Goal: Information Seeking & Learning: Learn about a topic

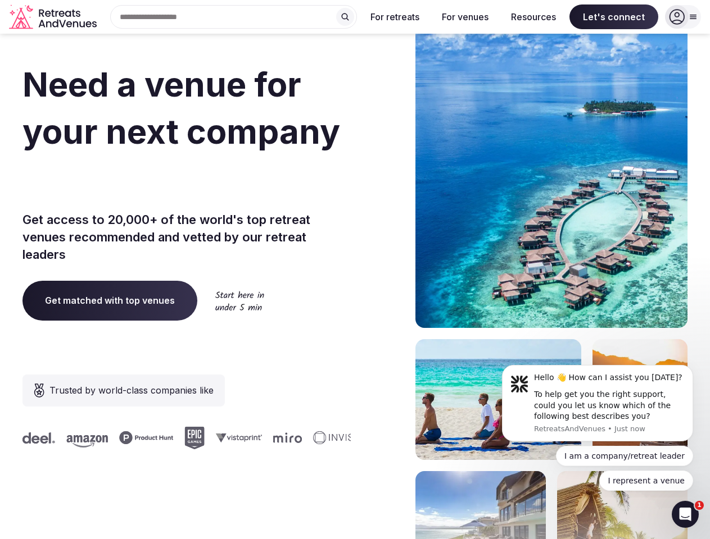
click at [354, 270] on div "Need a venue for your next company incentive trip? Get access to 20,000+ of the…" at bounding box center [354, 336] width 665 height 677
click at [234, 17] on div "Search Popular Destinations [GEOGRAPHIC_DATA], [GEOGRAPHIC_DATA] [GEOGRAPHIC_DA…" at bounding box center [229, 17] width 256 height 24
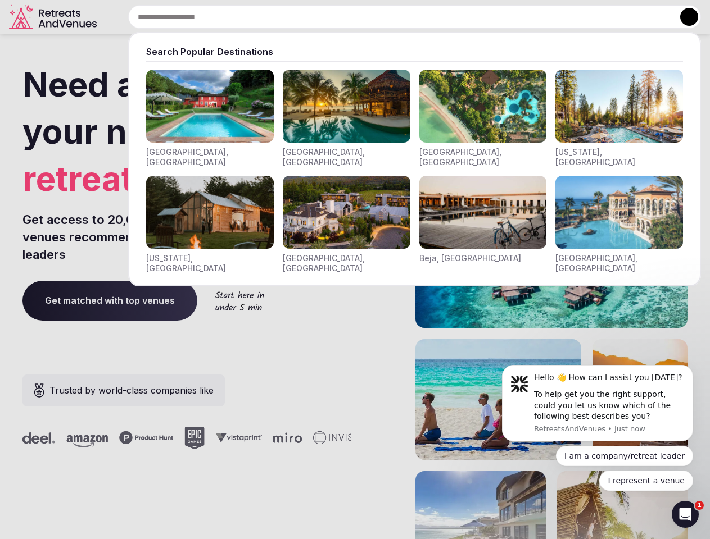
click at [345, 17] on input "text" at bounding box center [414, 17] width 572 height 24
click at [395, 17] on input "text" at bounding box center [414, 17] width 572 height 24
click at [465, 17] on input "text" at bounding box center [414, 17] width 572 height 24
click at [533, 17] on input "text" at bounding box center [414, 17] width 572 height 24
click at [613, 17] on input "text" at bounding box center [414, 17] width 572 height 24
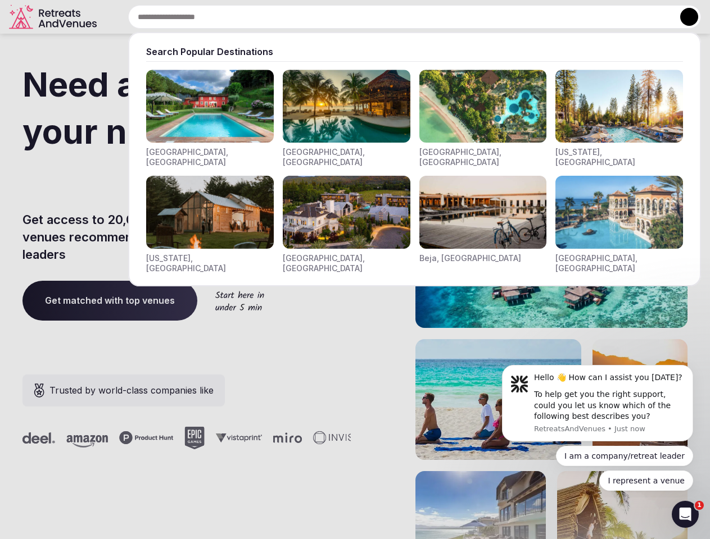
click at [683, 17] on button at bounding box center [689, 17] width 18 height 18
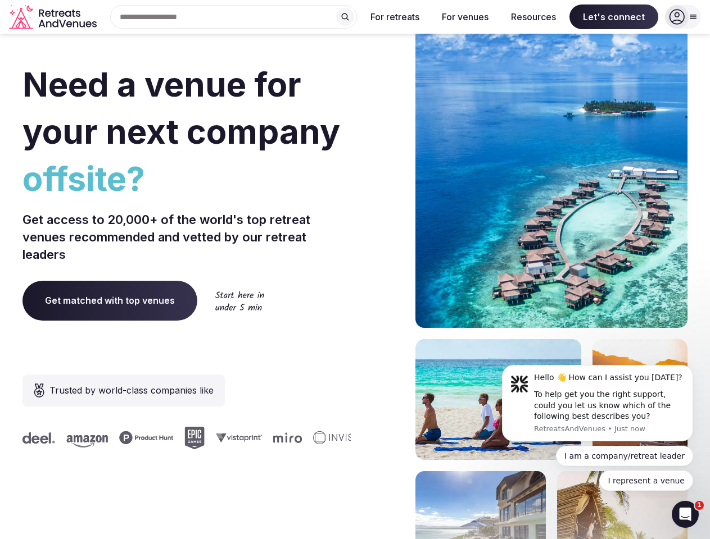
click at [597, 403] on div "To help get you the right support, could you let us know which of the following…" at bounding box center [609, 405] width 151 height 33
